Goal: Find specific page/section: Find specific page/section

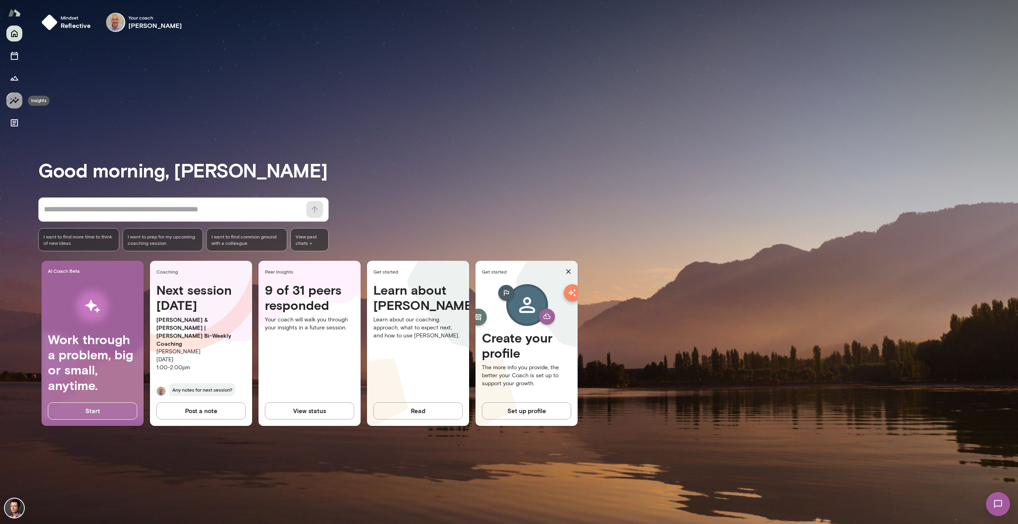
click at [11, 103] on icon "Insights" at bounding box center [14, 100] width 9 height 7
